Goal: Check status: Check status

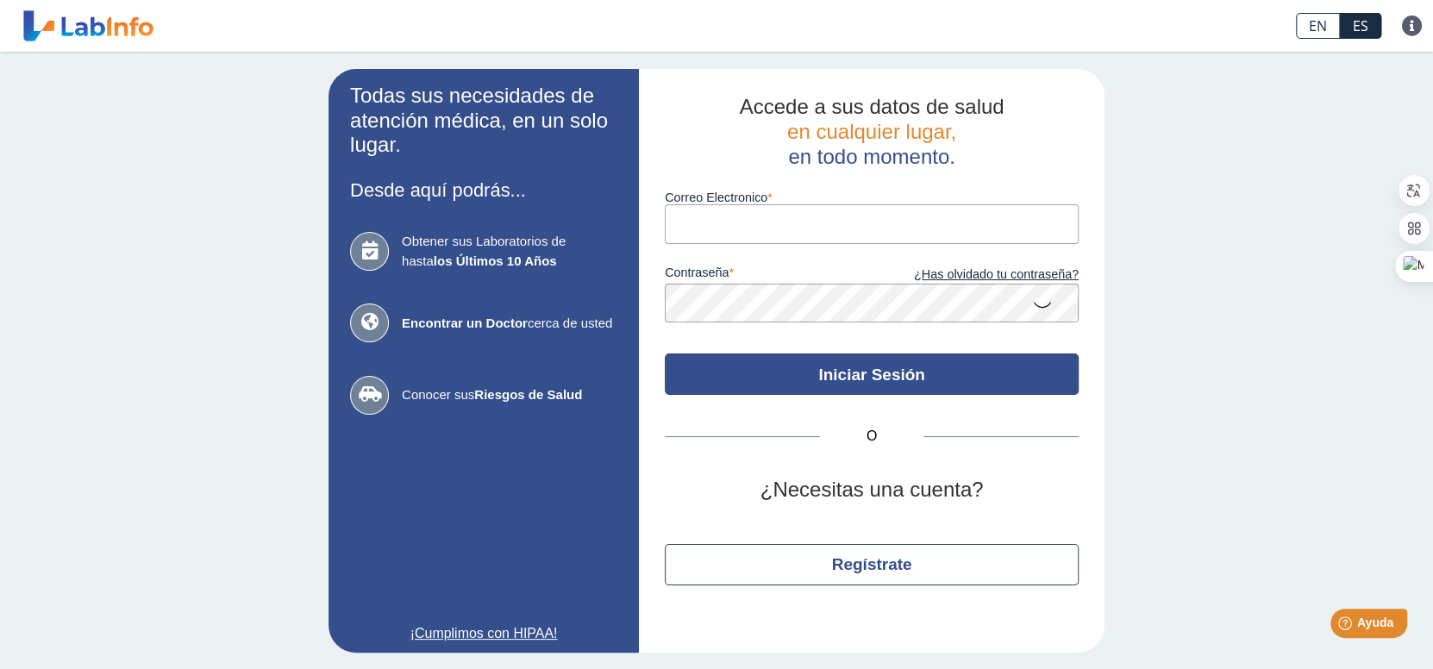
type input "[EMAIL_ADDRESS][DOMAIN_NAME]"
click at [865, 373] on button "Iniciar Sesión" at bounding box center [872, 374] width 414 height 41
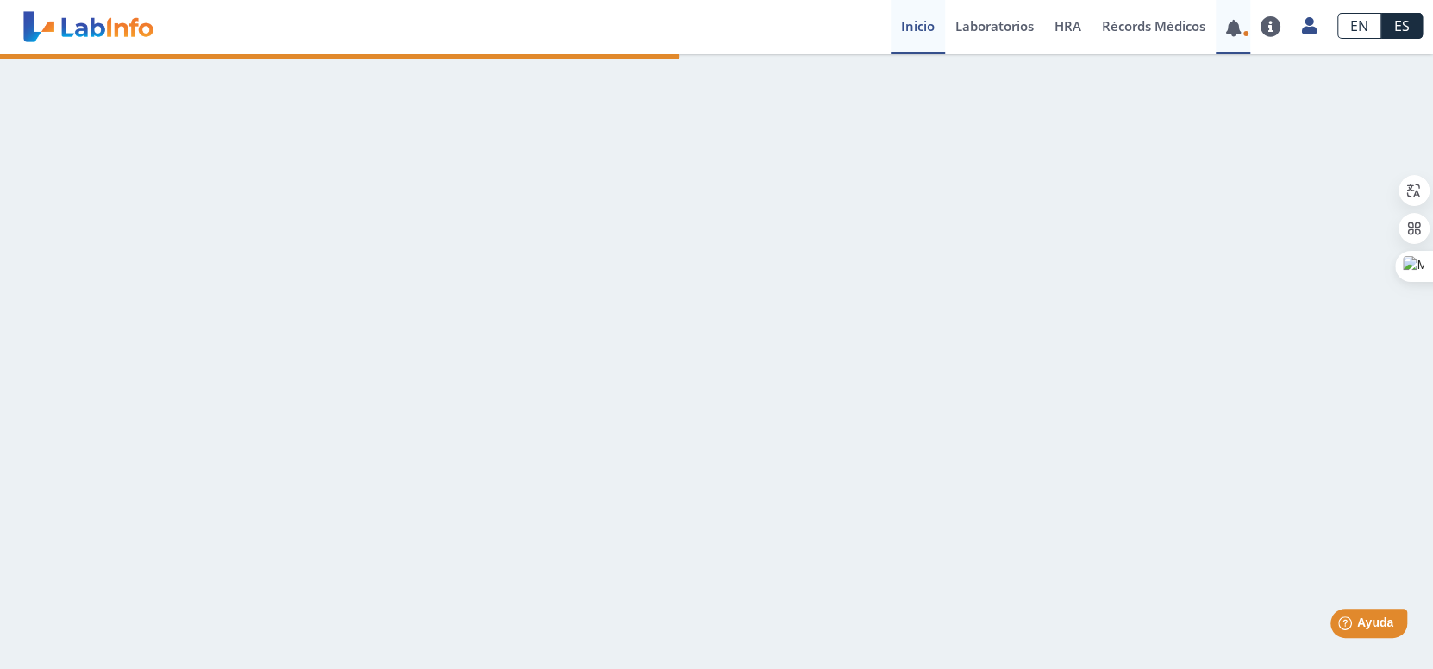
click at [1238, 30] on link at bounding box center [1233, 28] width 35 height 13
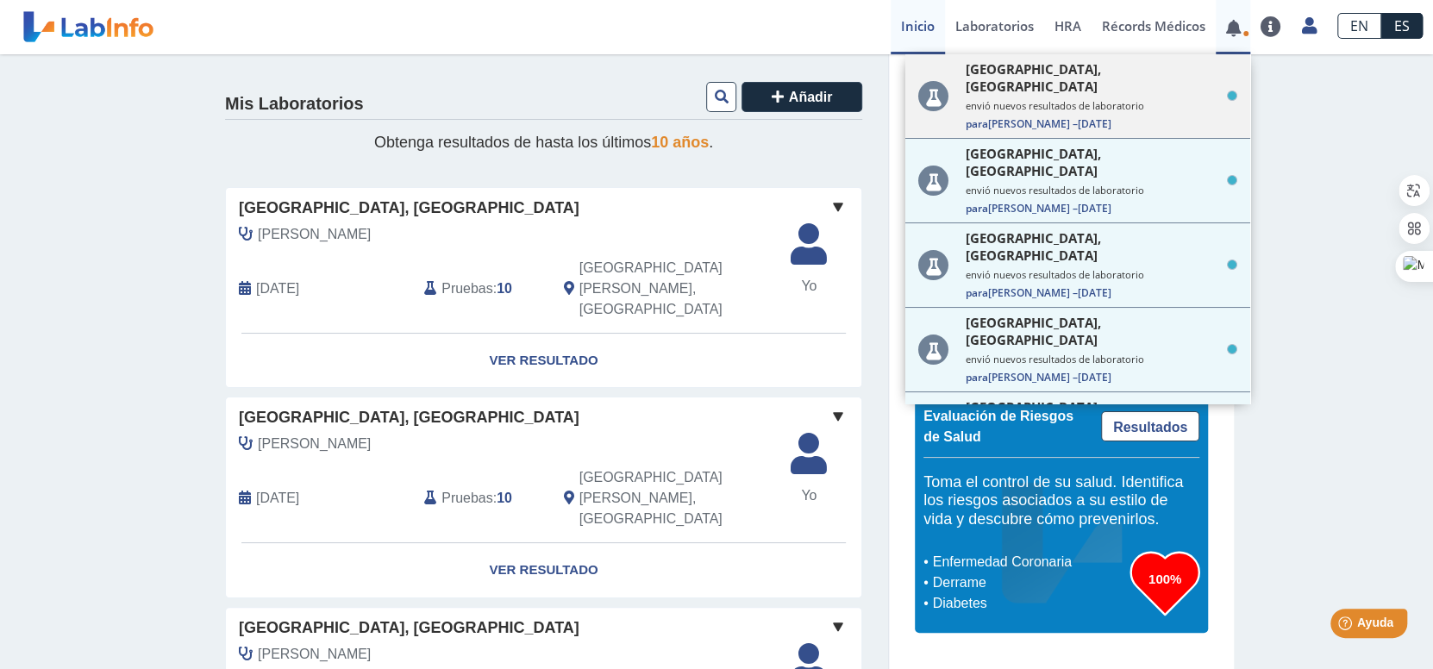
click at [1058, 99] on div "[GEOGRAPHIC_DATA], [PERSON_NAME] envió nuevos resultados de laboratorio Para [P…" at bounding box center [1102, 95] width 272 height 71
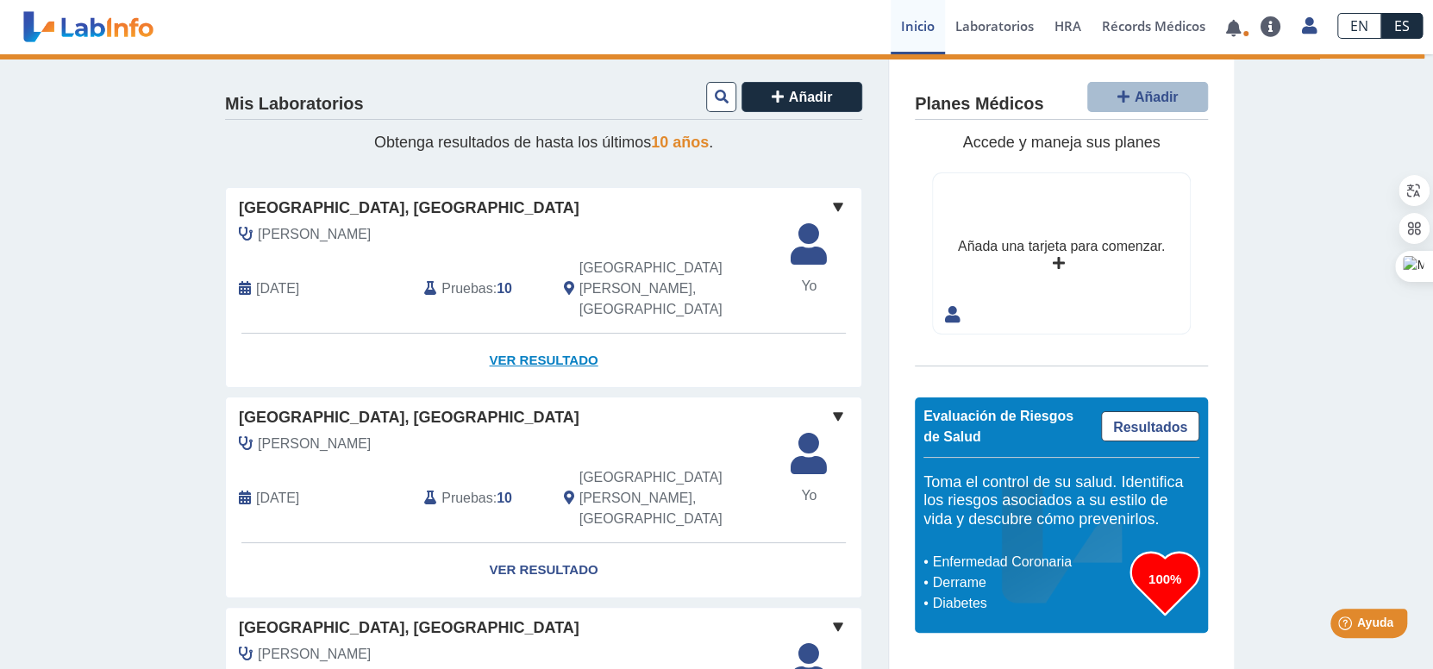
click at [509, 334] on link "Ver Resultado" at bounding box center [544, 361] width 636 height 54
click at [543, 334] on link "Ver Resultado" at bounding box center [544, 361] width 636 height 54
click at [542, 334] on link "Ver Resultado" at bounding box center [544, 361] width 636 height 54
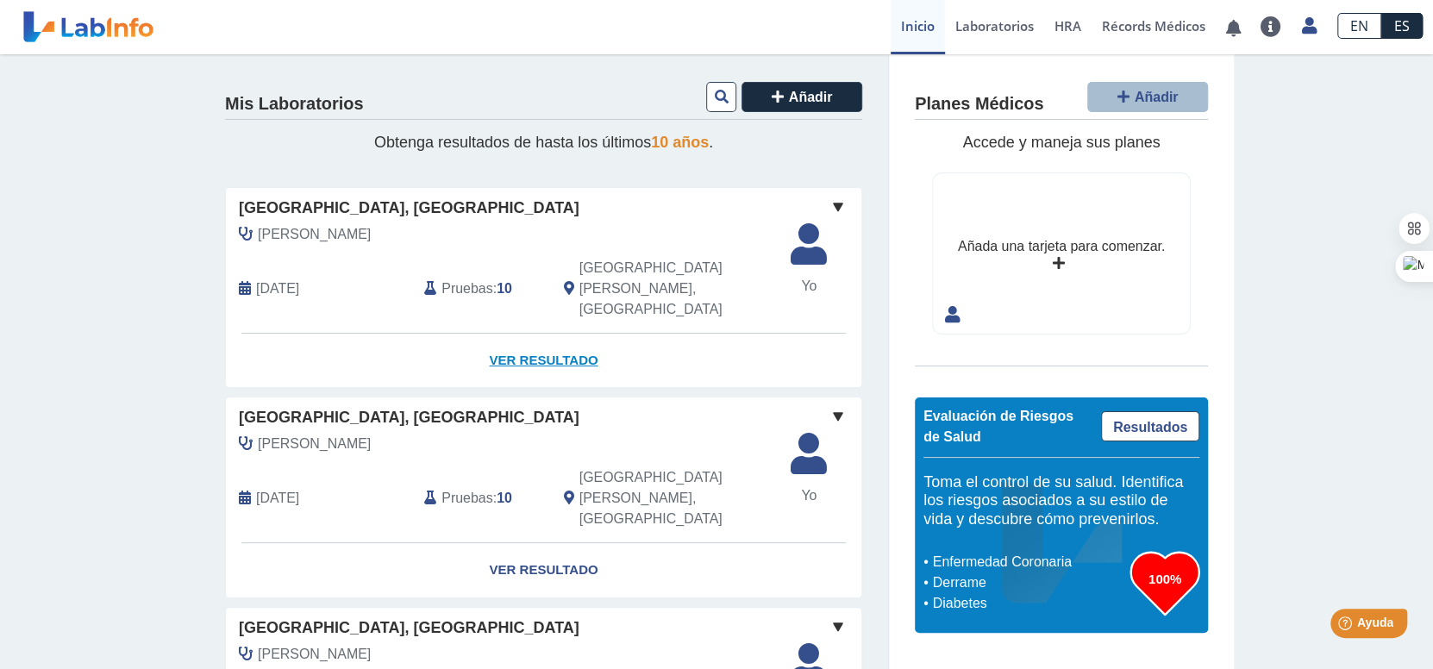
click at [540, 334] on link "Ver Resultado" at bounding box center [544, 361] width 636 height 54
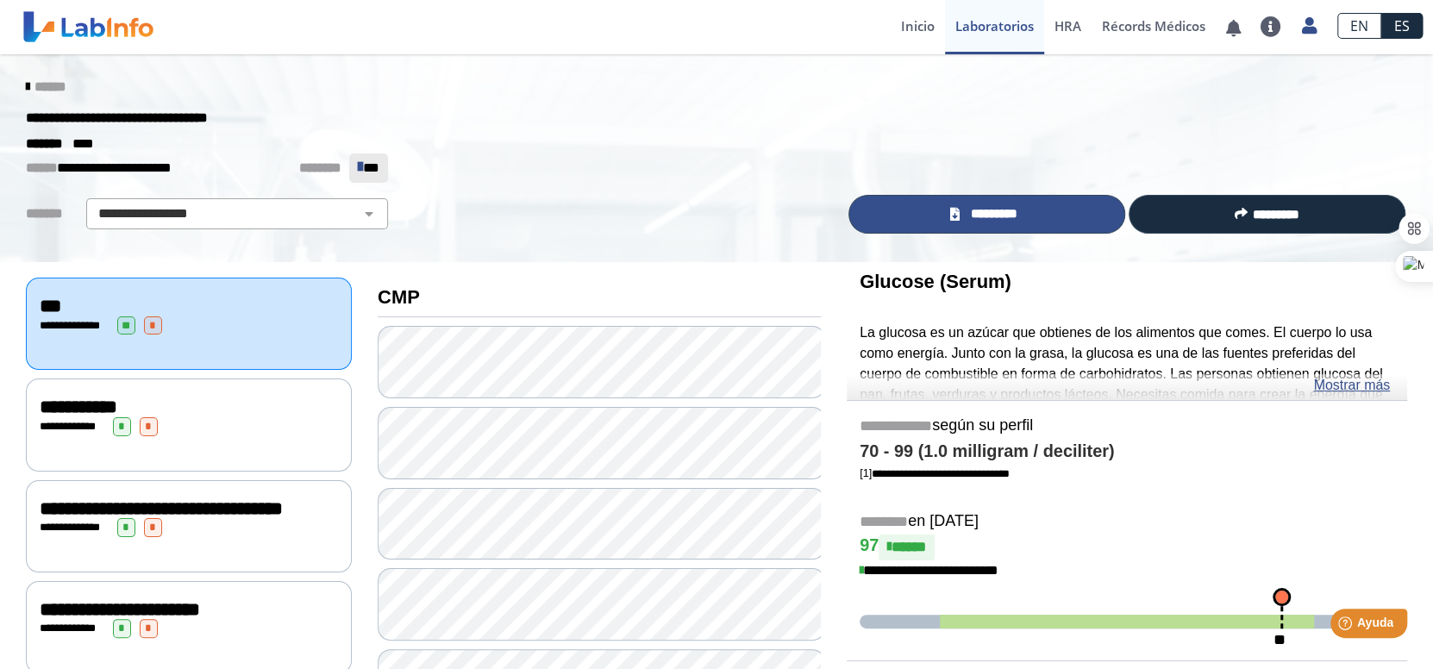
click at [999, 209] on span "*********" at bounding box center [995, 214] width 60 height 20
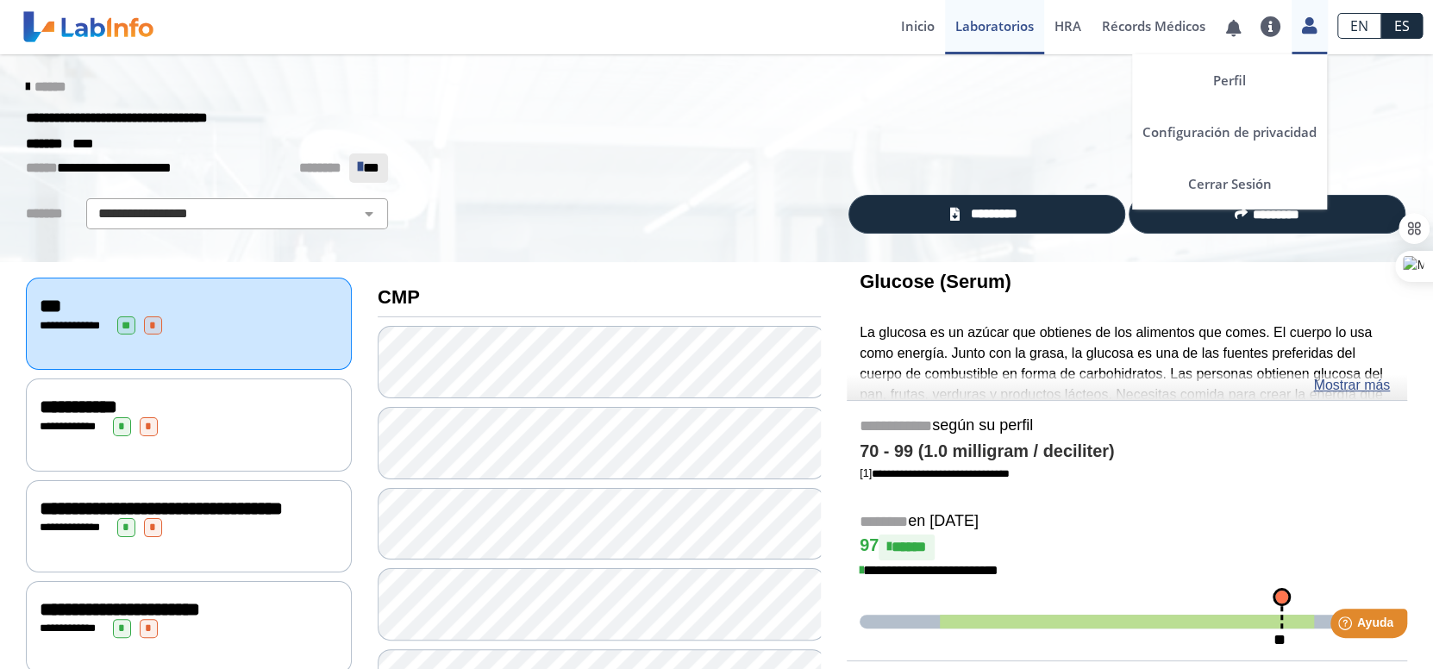
click at [1319, 25] on link at bounding box center [1309, 23] width 35 height 22
click at [1275, 182] on link "Cerrar Sesión" at bounding box center [1229, 184] width 195 height 52
